Goal: Find contact information

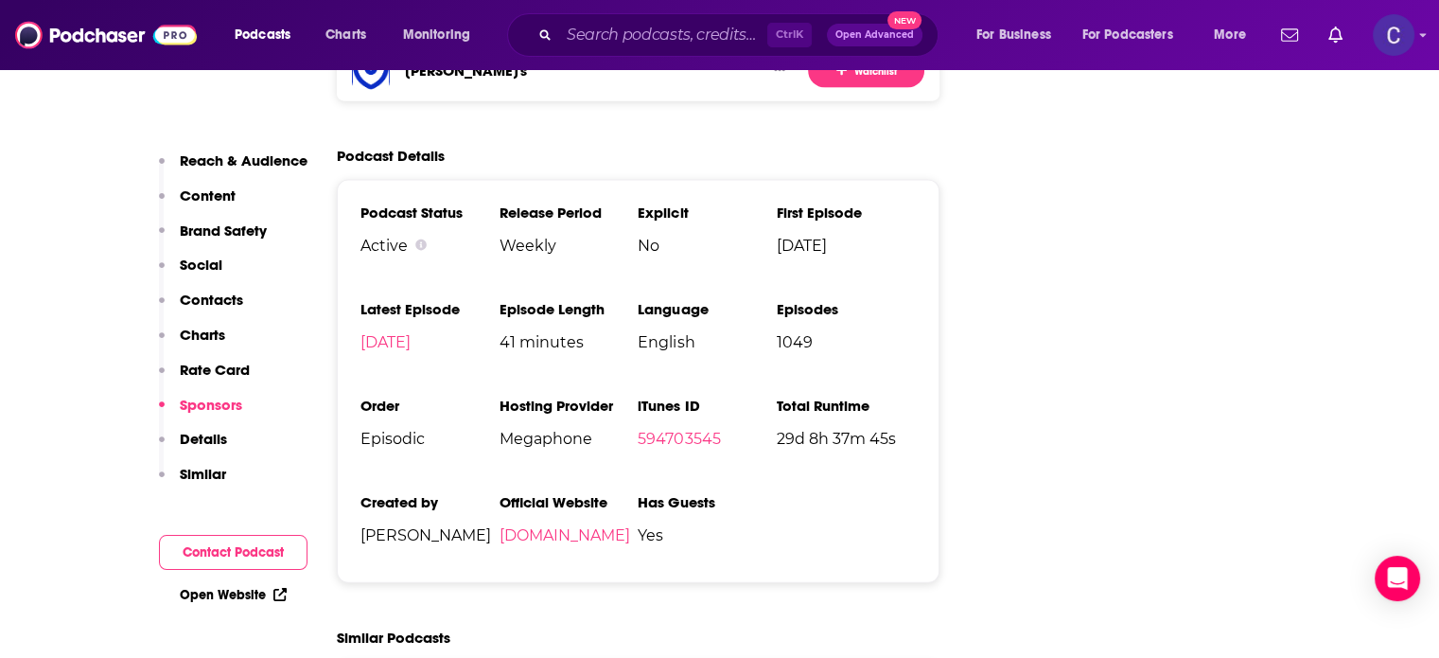
scroll to position [4163, 0]
drag, startPoint x: 620, startPoint y: 48, endPoint x: 618, endPoint y: 39, distance: 9.6
click at [620, 48] on input "Search podcasts, credits, & more..." at bounding box center [663, 35] width 208 height 30
click at [618, 39] on input "Search podcasts, credits, & more..." at bounding box center [663, 35] width 208 height 30
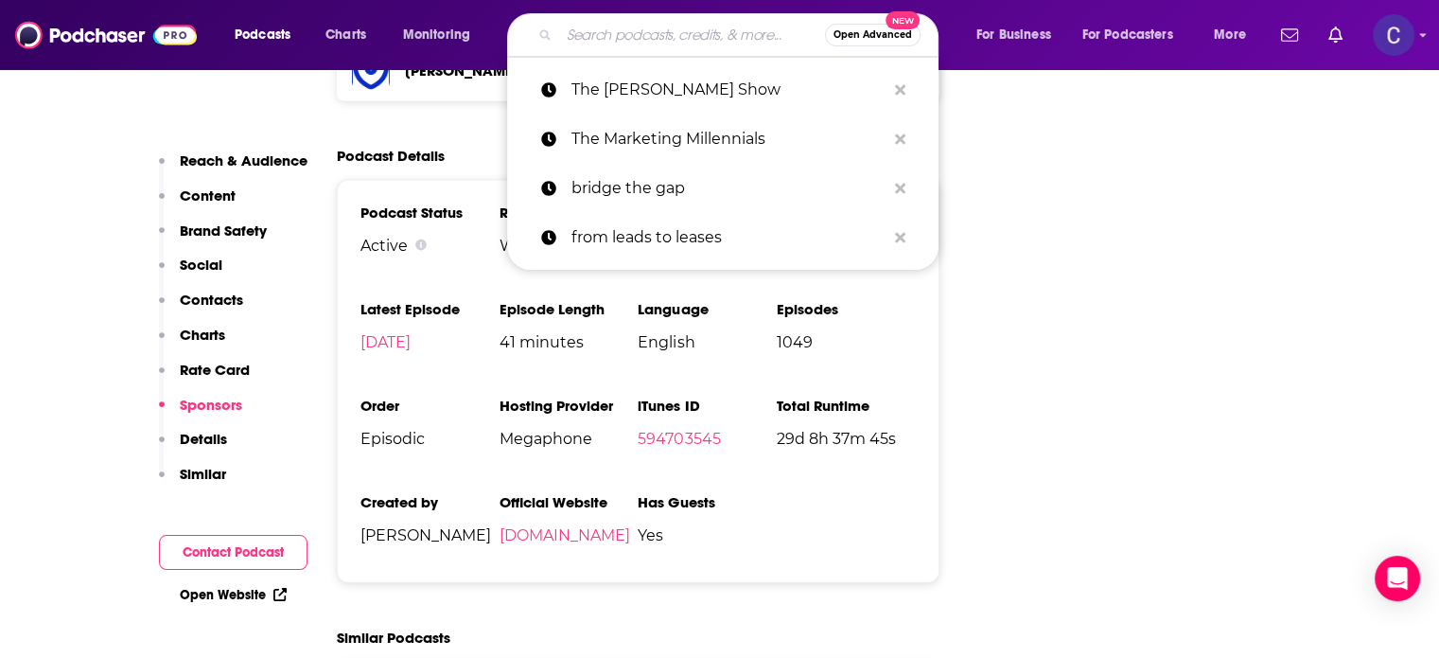
paste input "The Goal Digger Podcast"
type input "The Goal Digger Podcast"
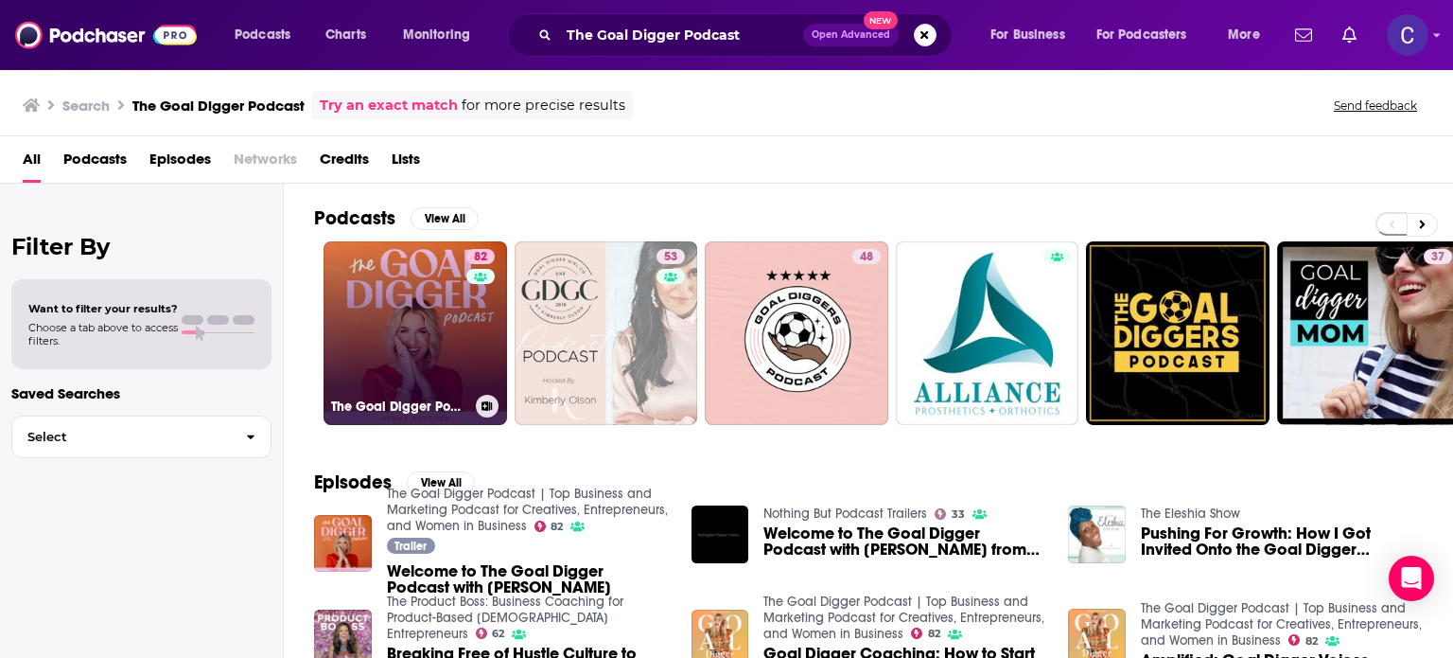
click at [397, 335] on link "82 The Goal Digger Podcast | Top Business and Marketing Podcast for Creatives, …" at bounding box center [416, 333] width 184 height 184
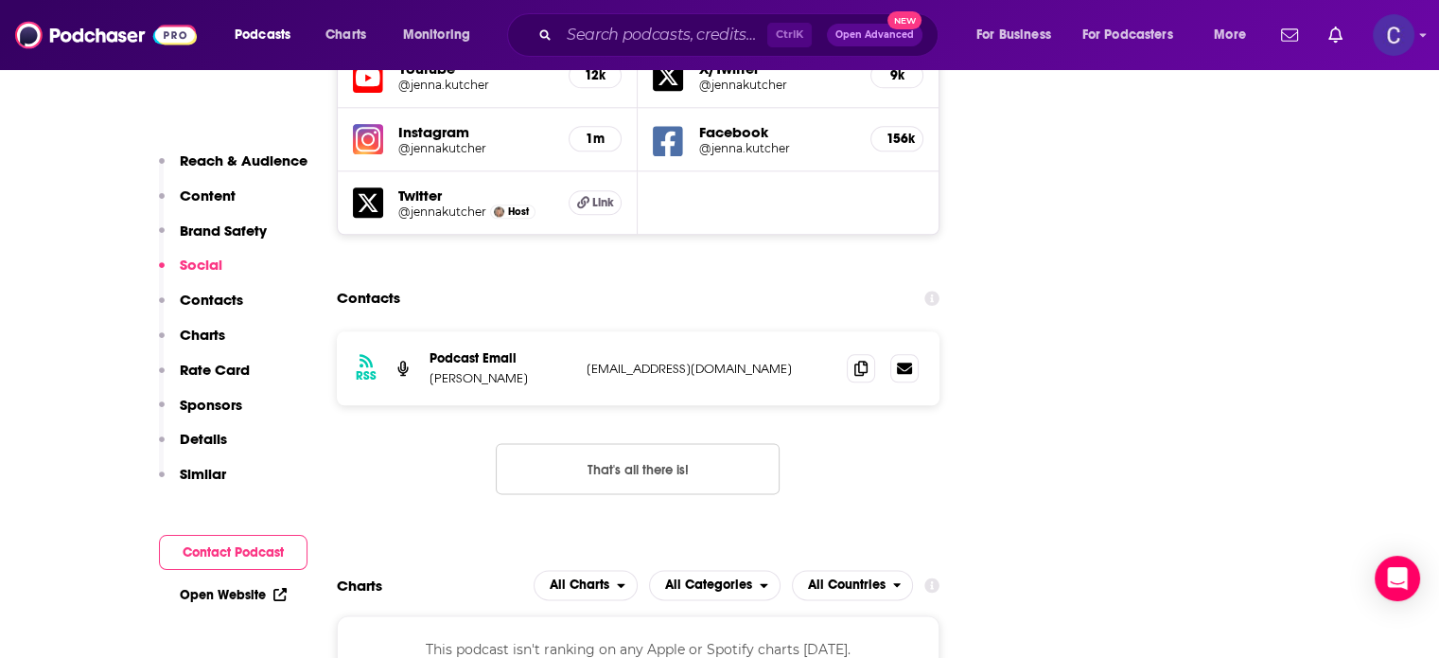
scroll to position [2271, 0]
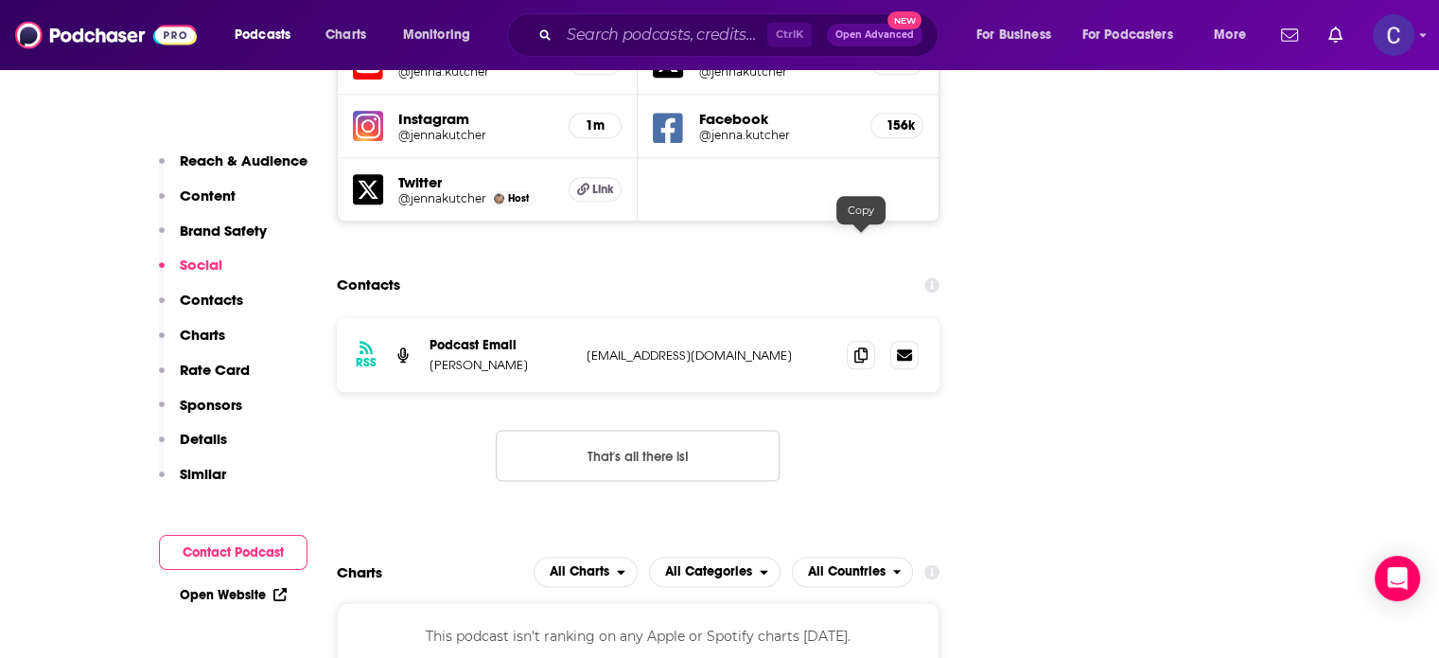
drag, startPoint x: 859, startPoint y: 241, endPoint x: 875, endPoint y: 241, distance: 16.1
click at [859, 347] on icon at bounding box center [860, 354] width 13 height 15
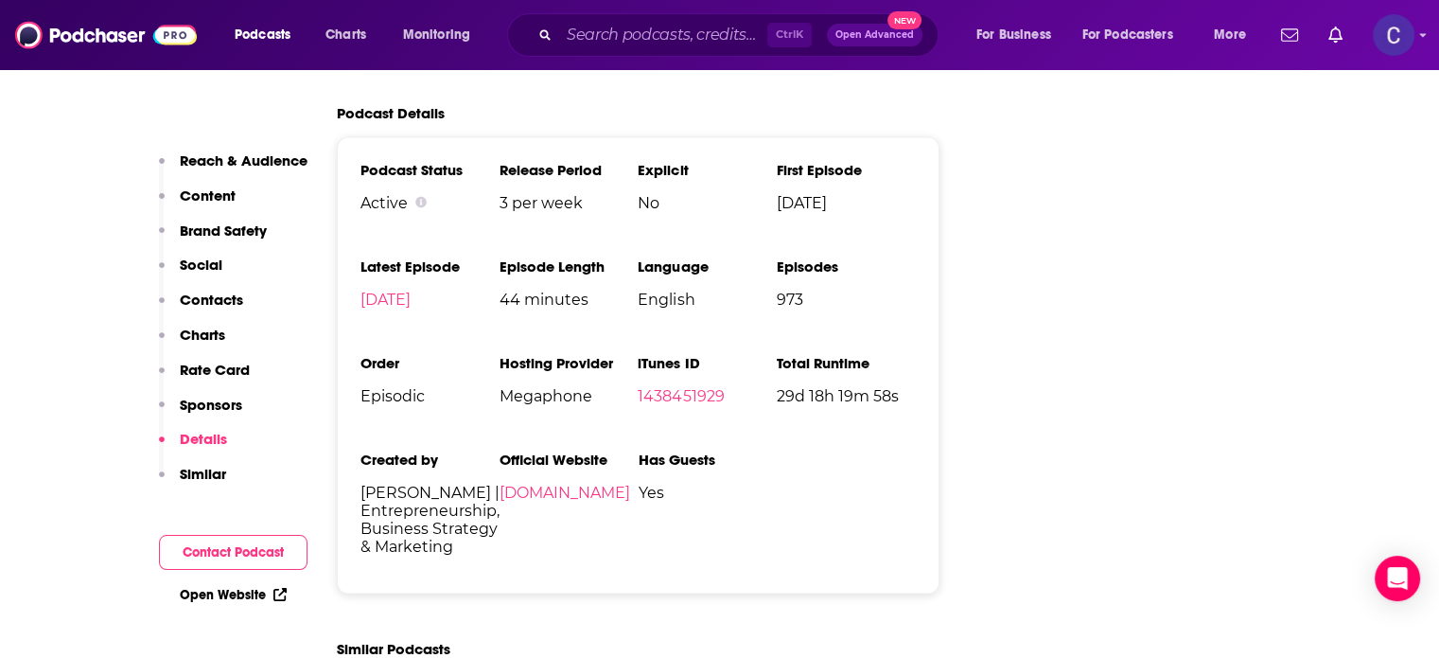
scroll to position [3595, 0]
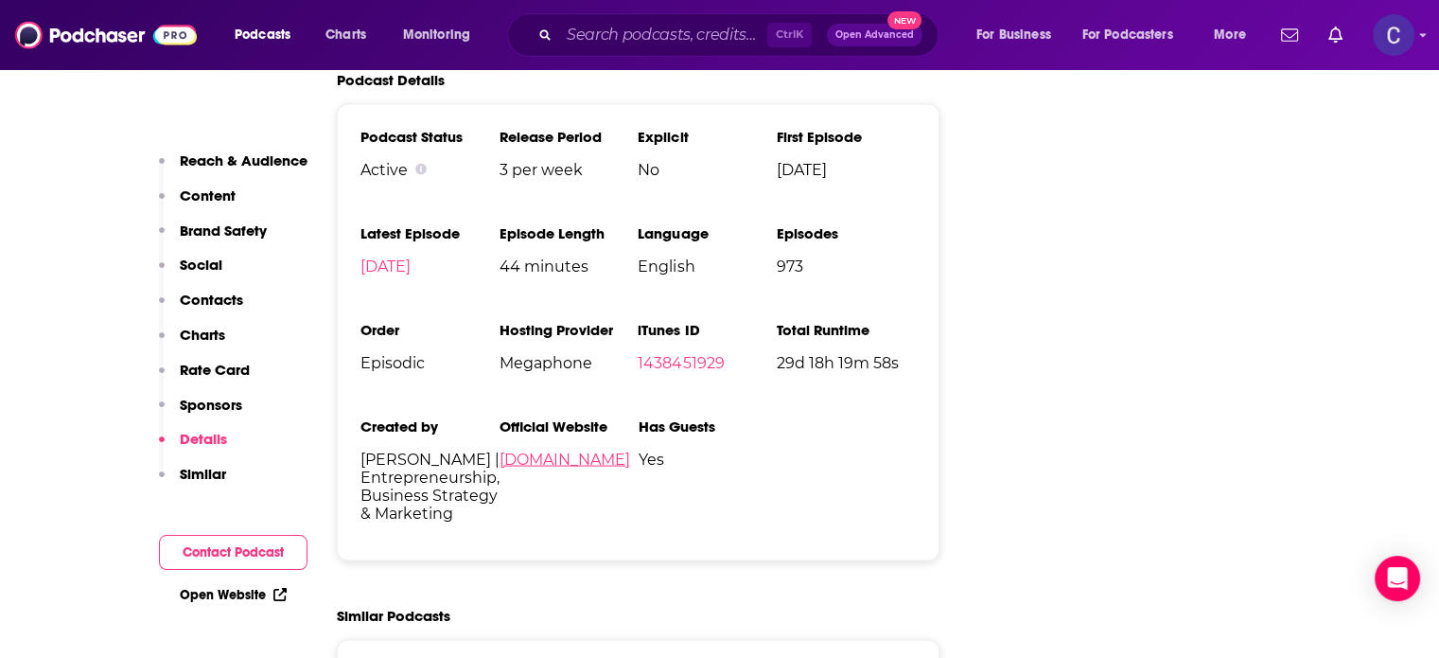
click at [609, 449] on link "[DOMAIN_NAME]" at bounding box center [565, 458] width 131 height 18
click at [634, 32] on input "Search podcasts, credits, & more..." at bounding box center [663, 35] width 208 height 30
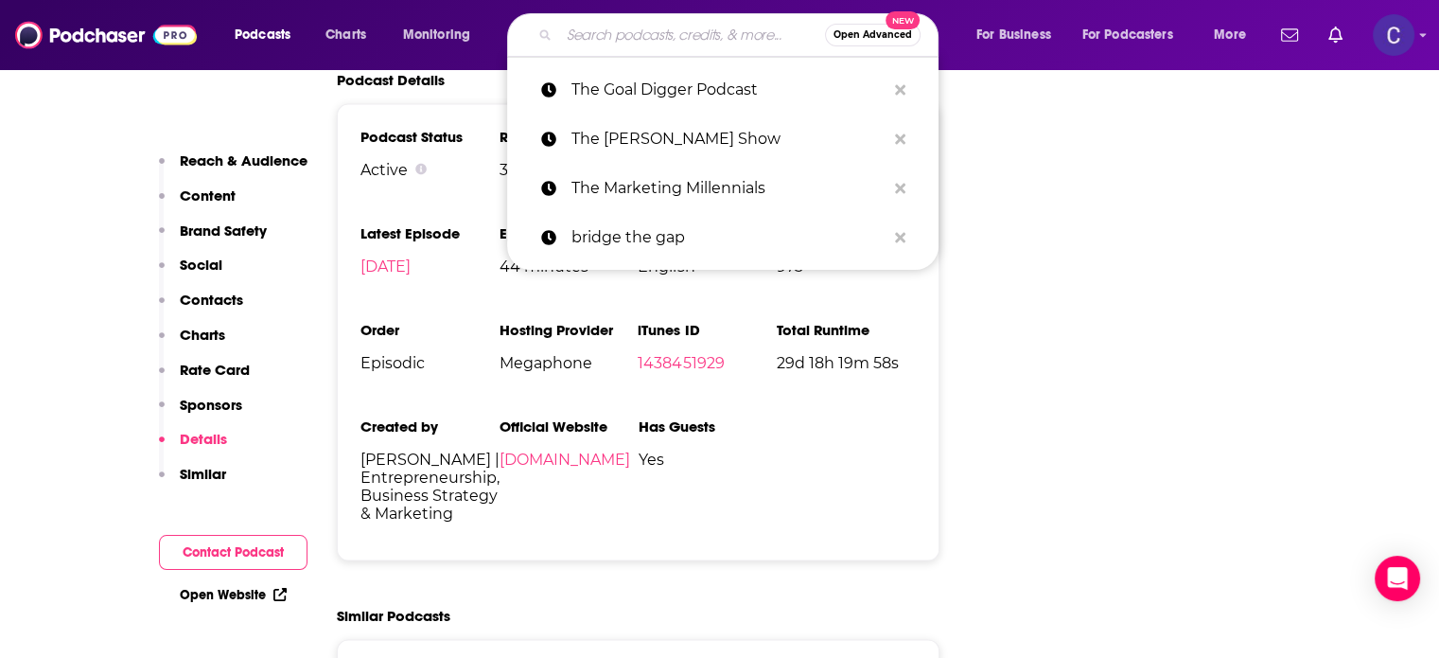
paste input "The Smart Passive Income Online Business and Blogging Podcast"
type input "The Smart Passive Income Online Business and Blogging Podcast"
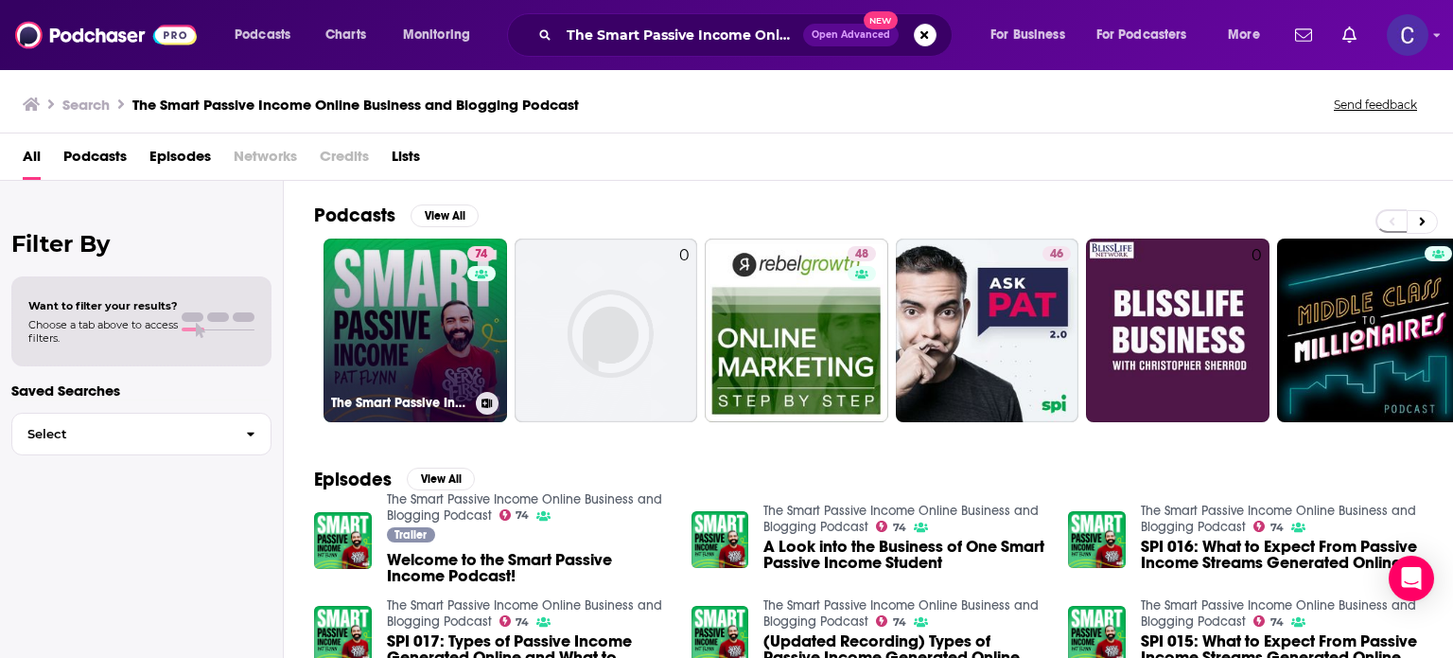
click at [451, 360] on link "74 The Smart Passive Income Online Business and Blogging Podcast" at bounding box center [416, 330] width 184 height 184
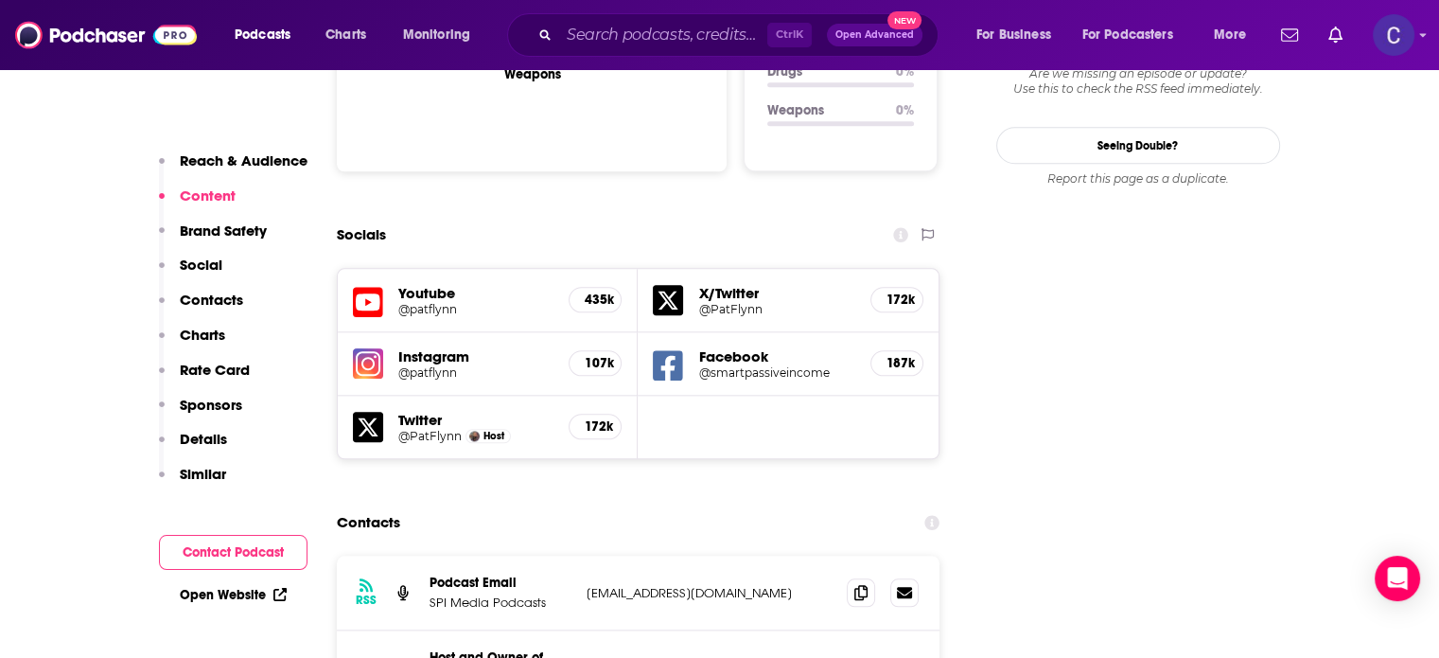
scroll to position [2082, 0]
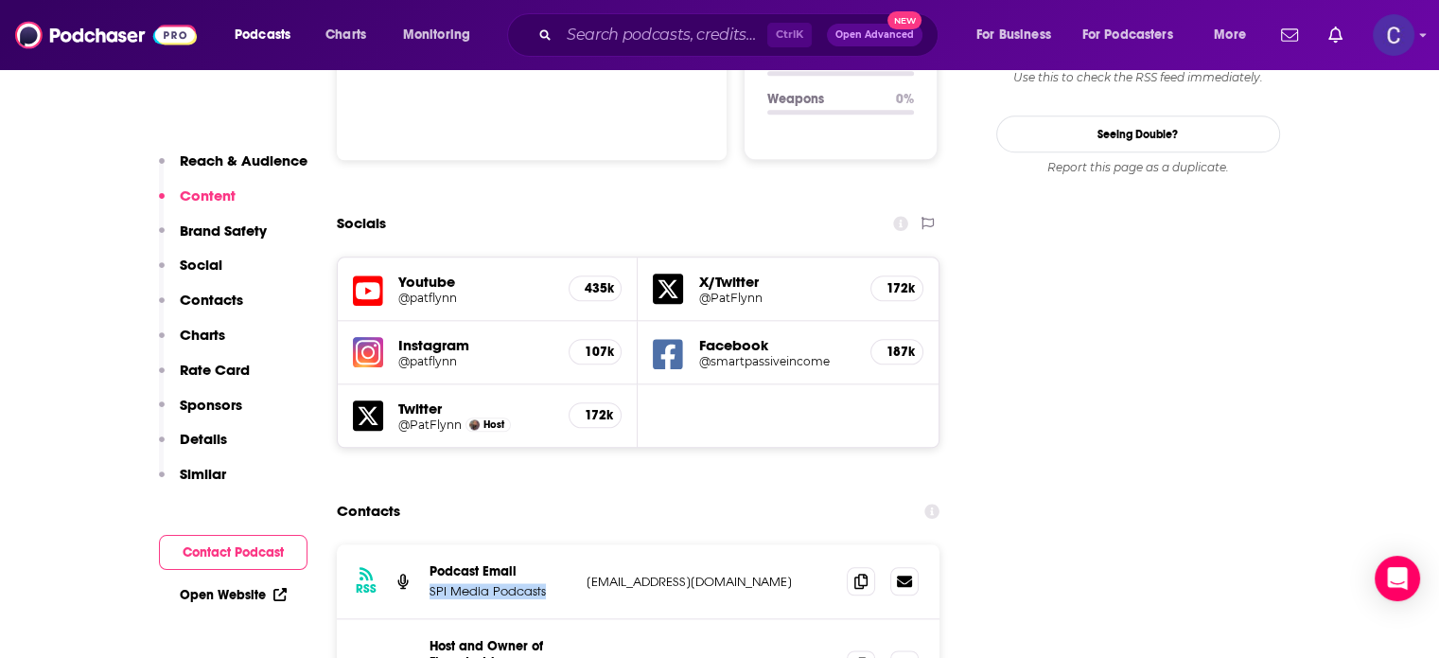
drag, startPoint x: 427, startPoint y: 485, endPoint x: 542, endPoint y: 490, distance: 115.5
click at [542, 544] on div "RSS Podcast Email SPI Media Podcasts [EMAIL_ADDRESS][DOMAIN_NAME] [EMAIL_ADDRES…" at bounding box center [639, 581] width 604 height 75
drag, startPoint x: 864, startPoint y: 472, endPoint x: 941, endPoint y: 459, distance: 78.7
click at [864, 573] on icon at bounding box center [860, 580] width 13 height 15
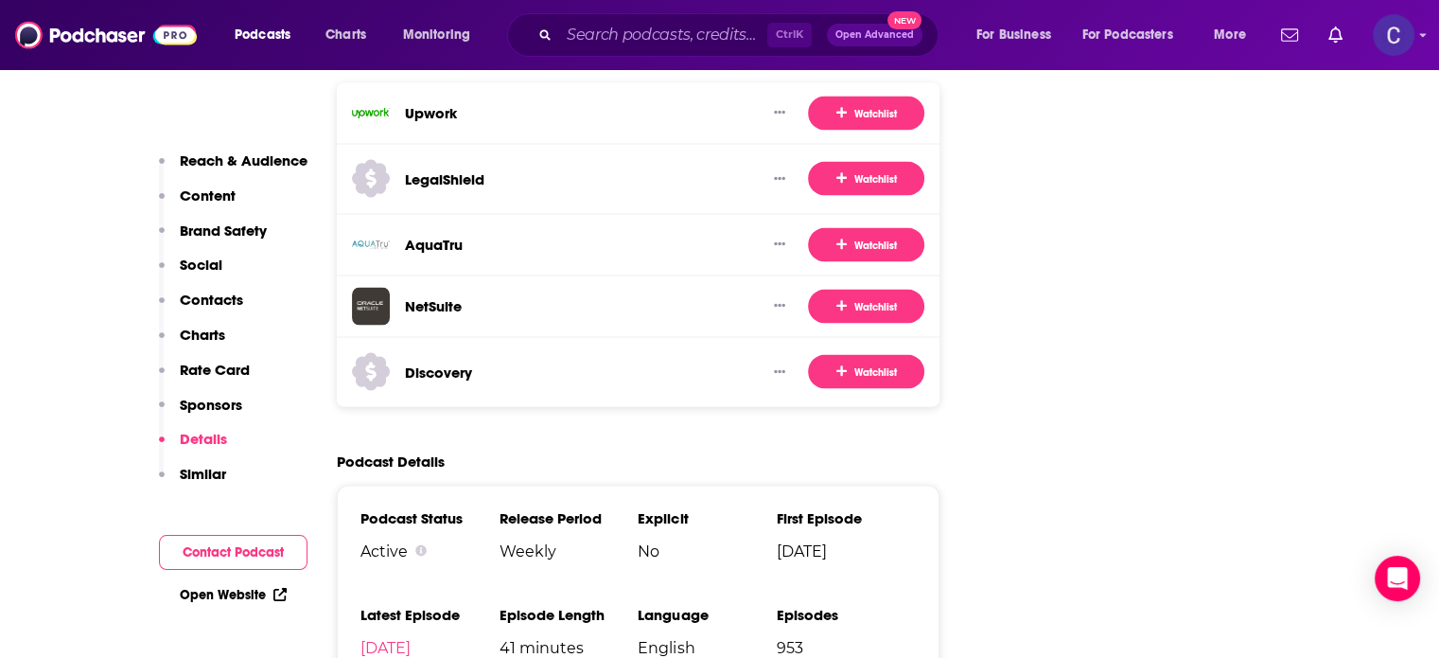
scroll to position [3785, 0]
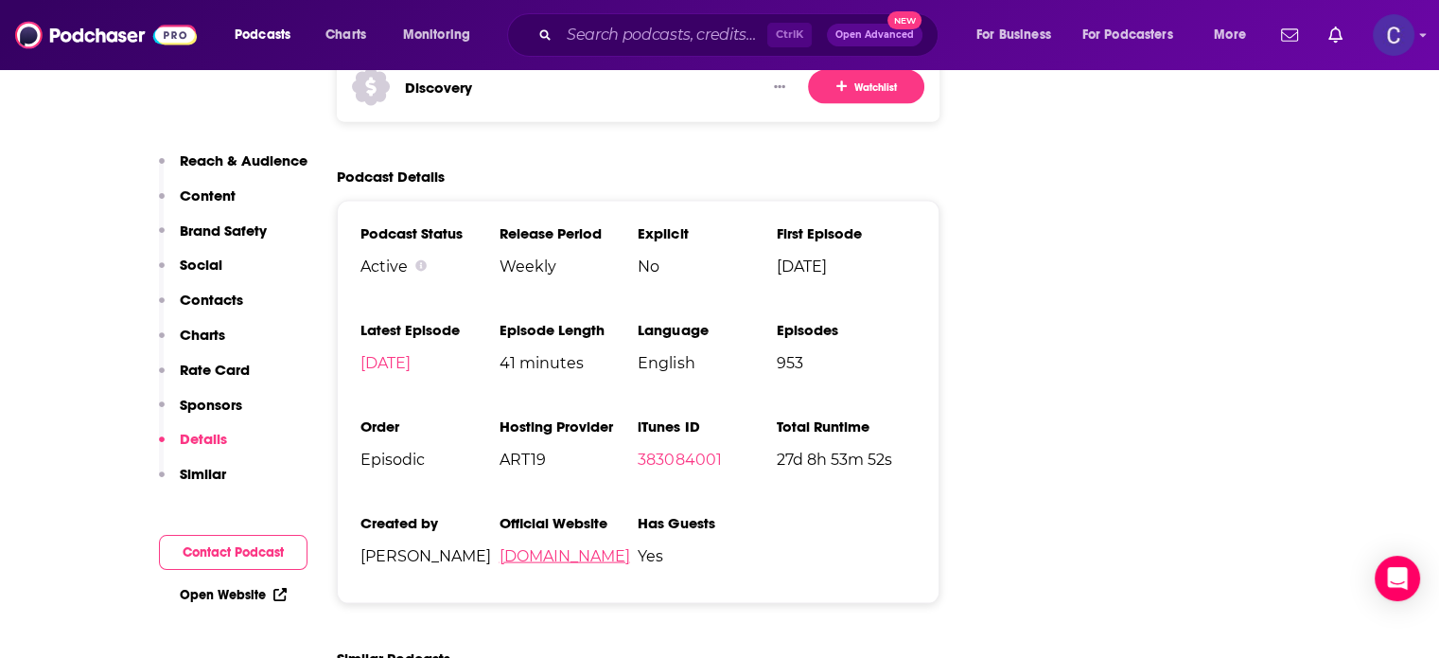
click at [548, 547] on link "[DOMAIN_NAME]" at bounding box center [564, 556] width 131 height 18
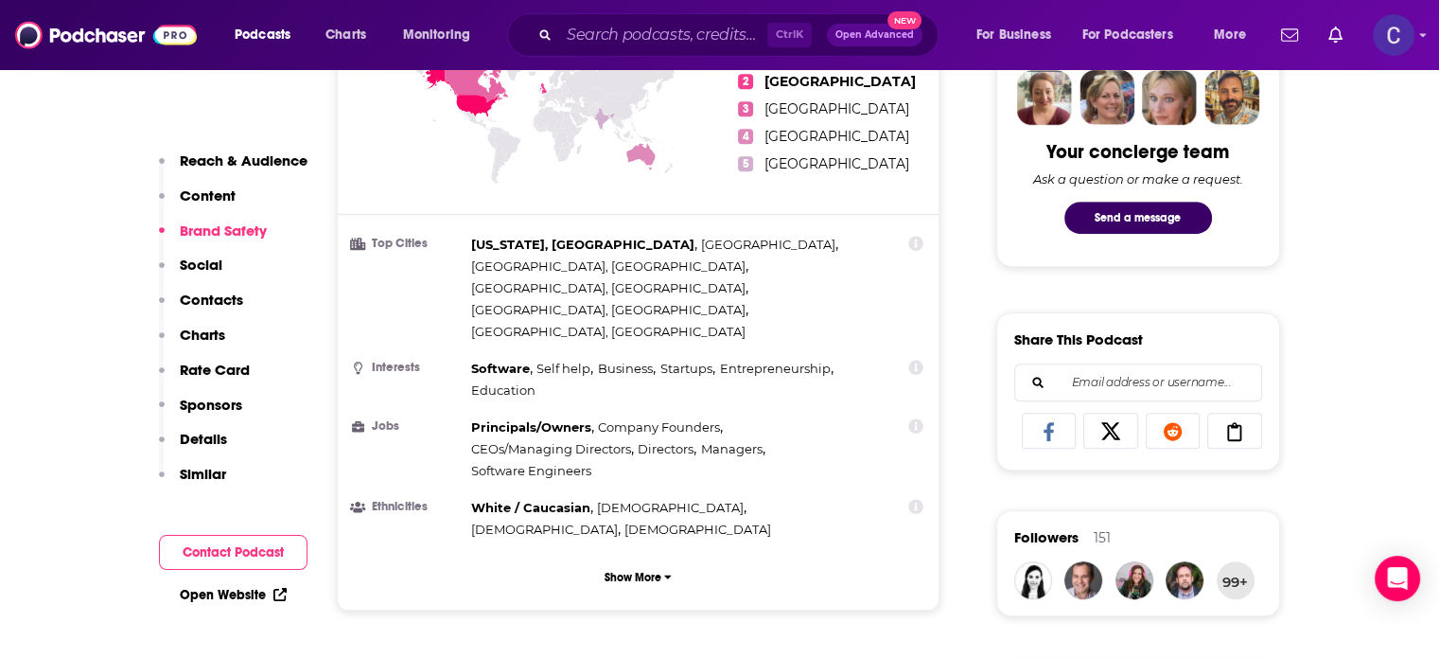
scroll to position [568, 0]
